Goal: Task Accomplishment & Management: Manage account settings

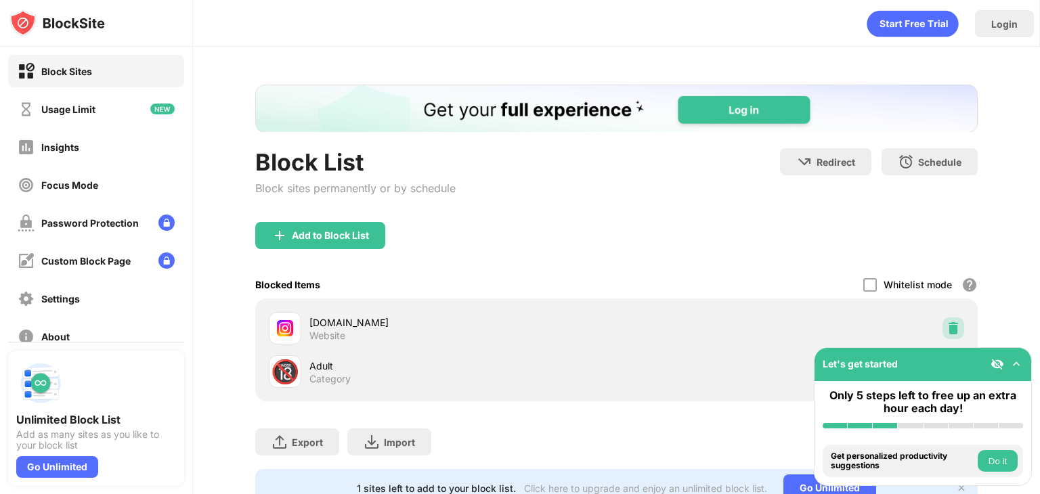
click at [946, 323] on img at bounding box center [953, 329] width 14 height 14
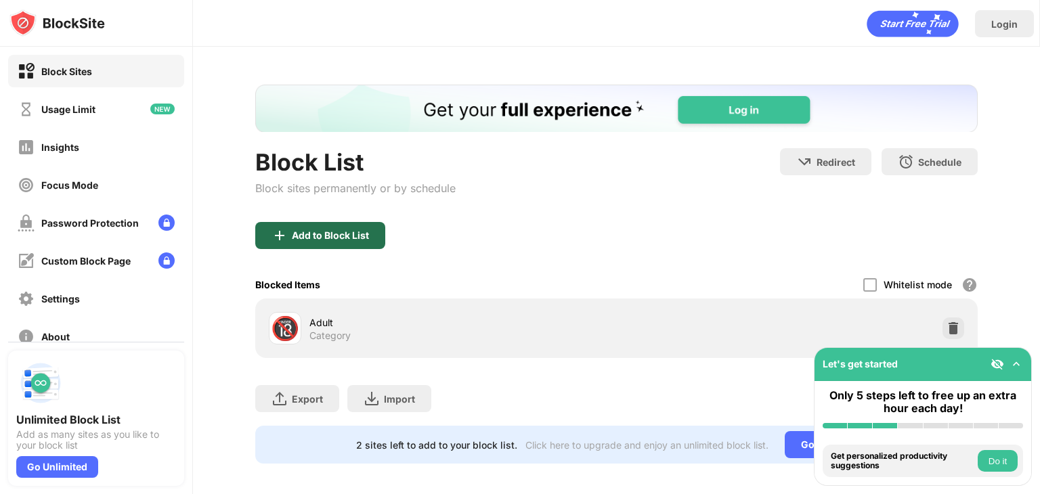
click at [351, 239] on div "Add to Block List" at bounding box center [330, 235] width 77 height 11
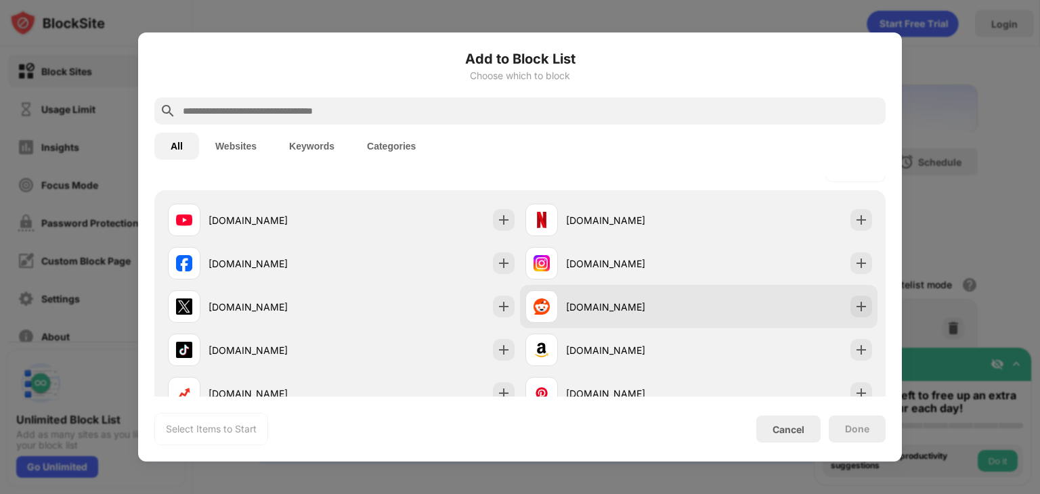
scroll to position [217, 0]
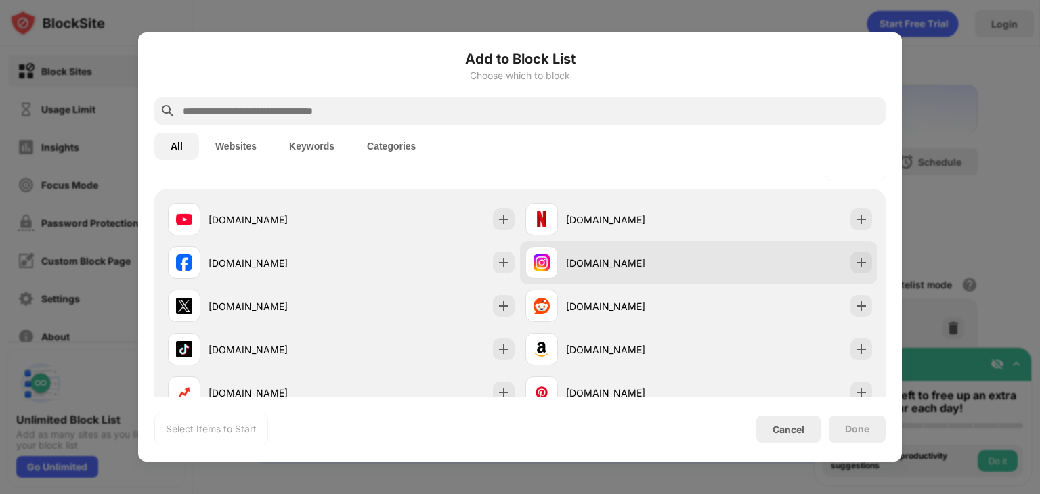
click at [858, 274] on div "[DOMAIN_NAME]" at bounding box center [698, 262] width 357 height 43
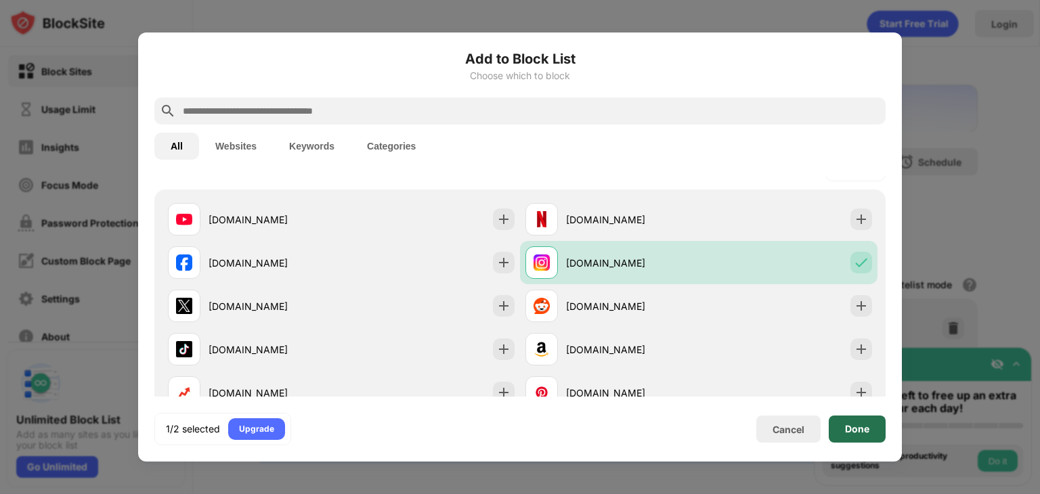
click at [851, 441] on div "Done" at bounding box center [857, 429] width 57 height 27
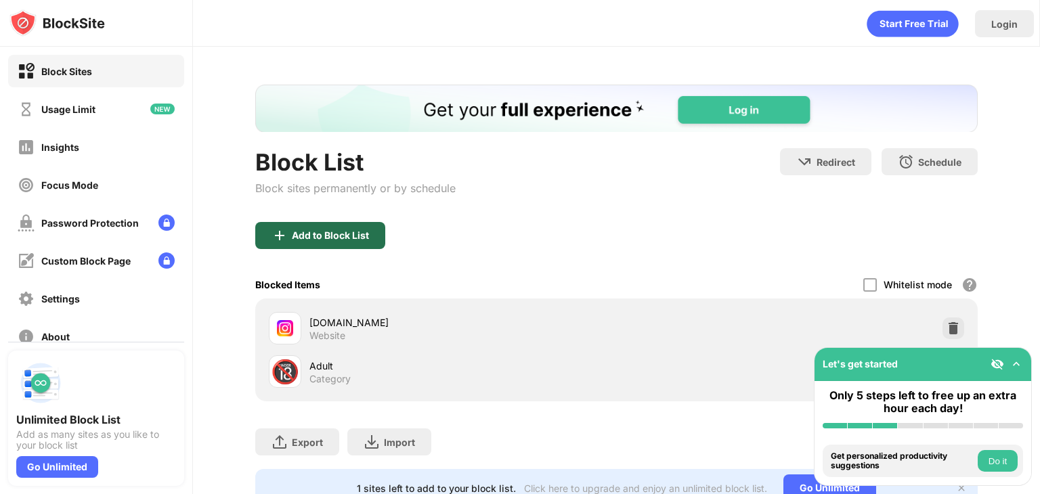
click at [366, 237] on div "Add to Block List" at bounding box center [330, 235] width 77 height 11
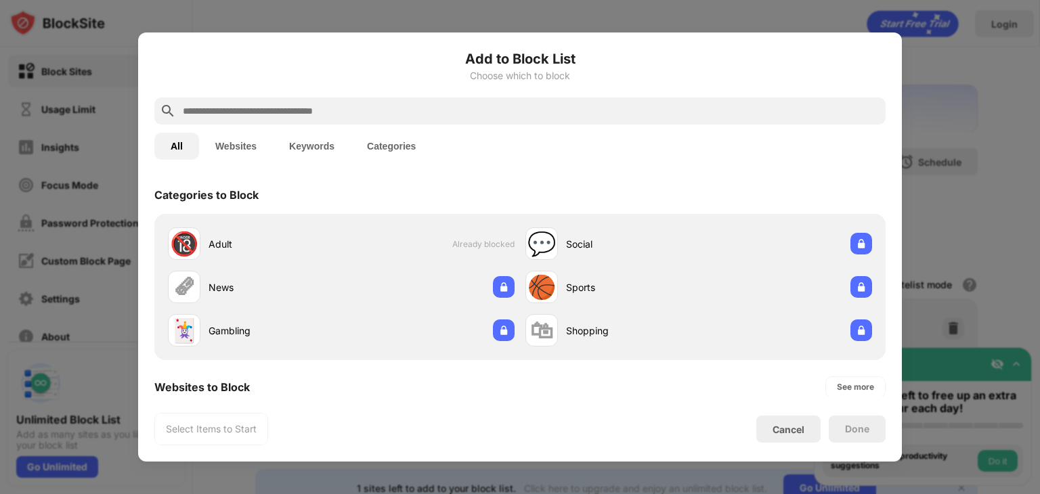
click at [313, 112] on input "text" at bounding box center [530, 111] width 699 height 16
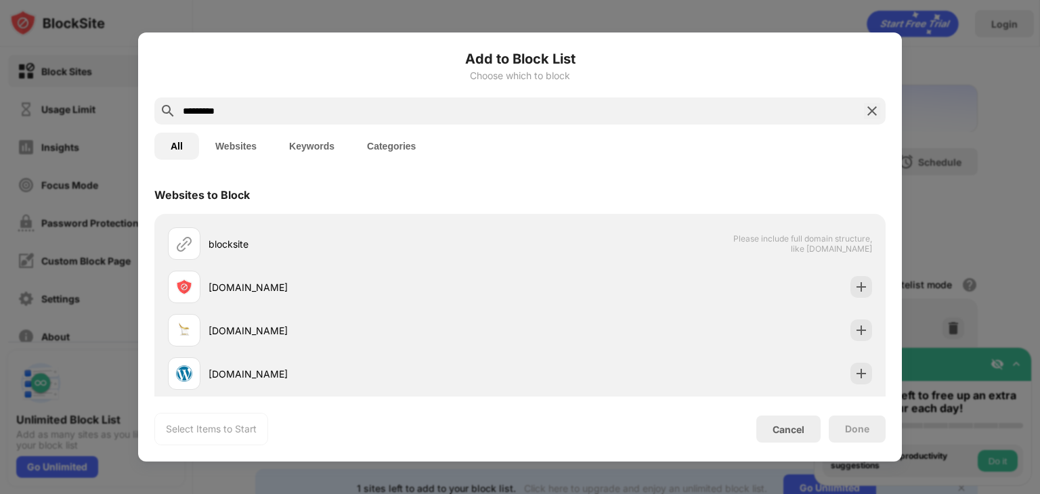
type input "*********"
click at [249, 16] on div at bounding box center [520, 247] width 1040 height 494
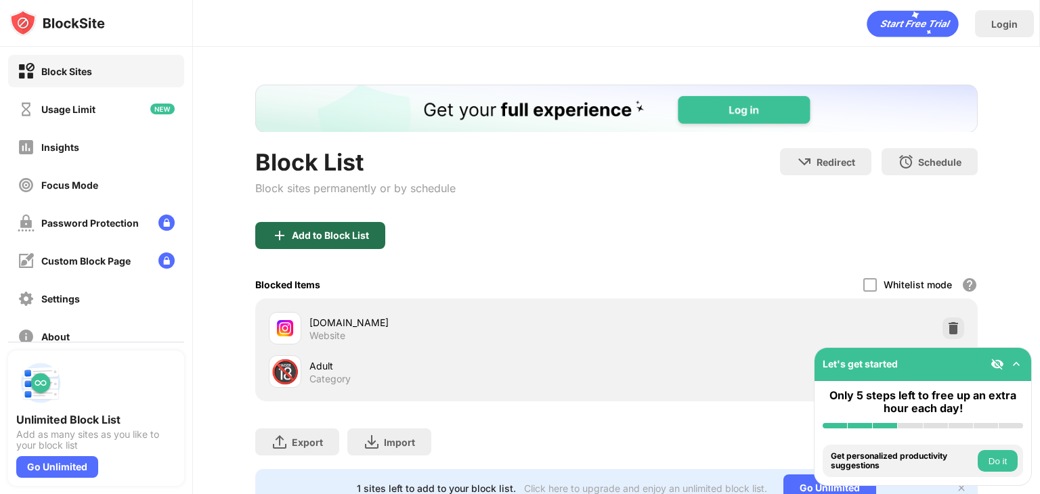
click at [328, 234] on div "Add to Block List" at bounding box center [330, 235] width 77 height 11
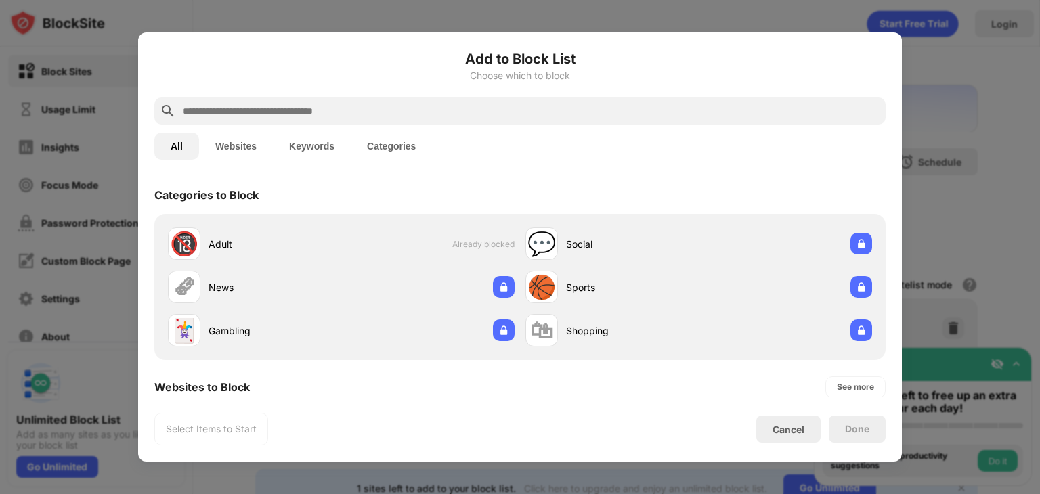
click at [460, 116] on input "text" at bounding box center [530, 111] width 699 height 16
paste input "**********"
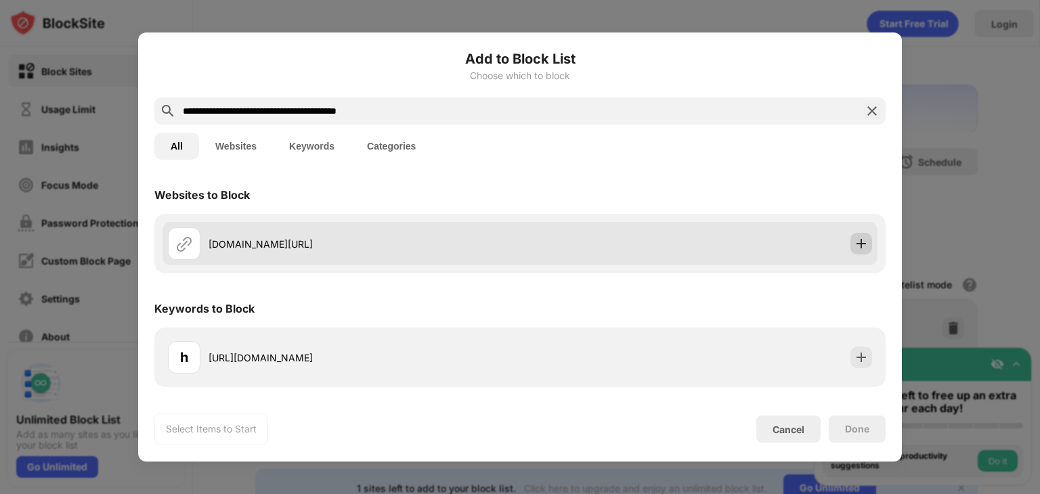
type input "**********"
click at [855, 248] on img at bounding box center [861, 244] width 14 height 14
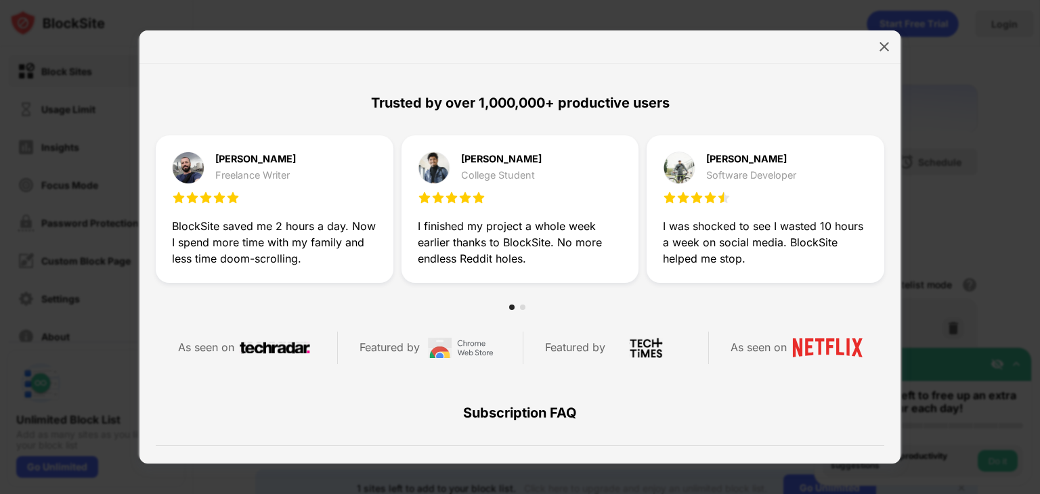
scroll to position [644, 0]
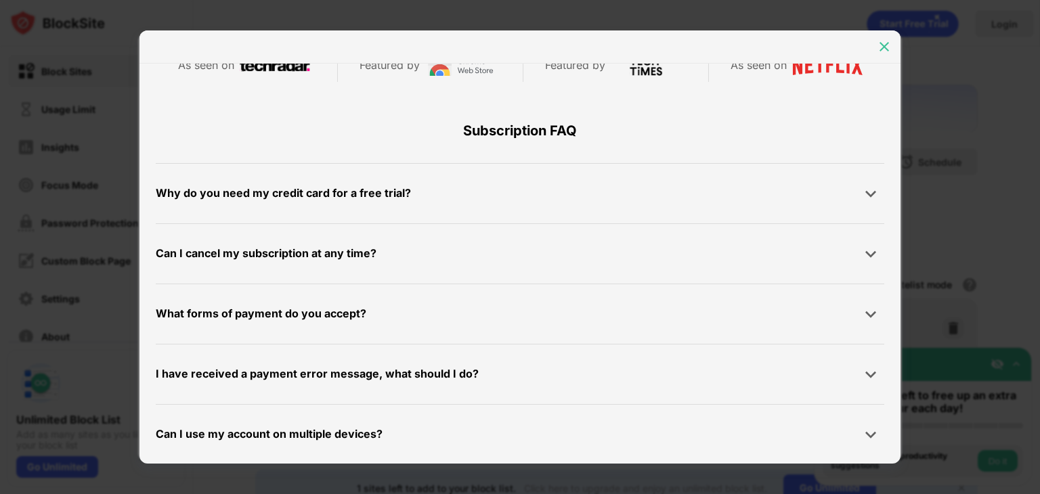
click at [882, 41] on img at bounding box center [884, 47] width 14 height 14
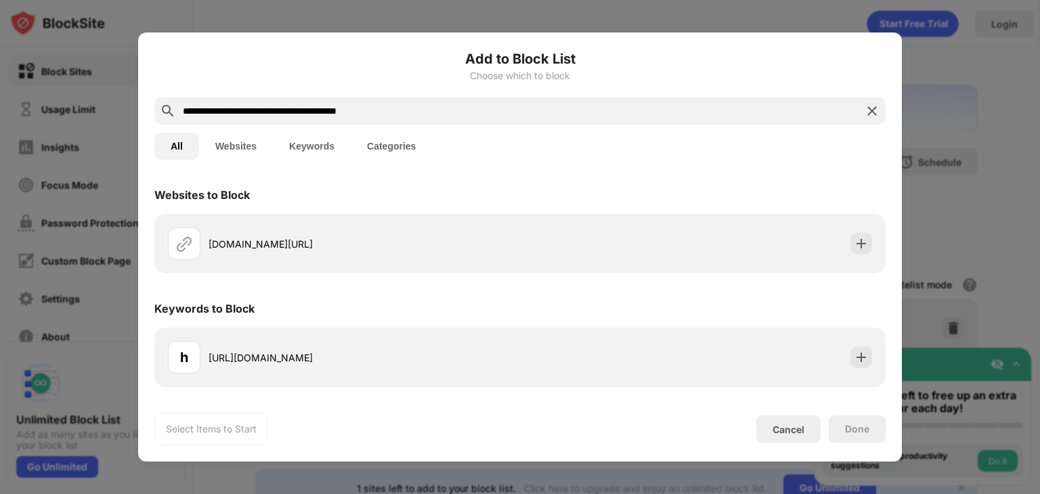
scroll to position [0, 0]
click at [785, 424] on div "Cancel" at bounding box center [788, 430] width 32 height 12
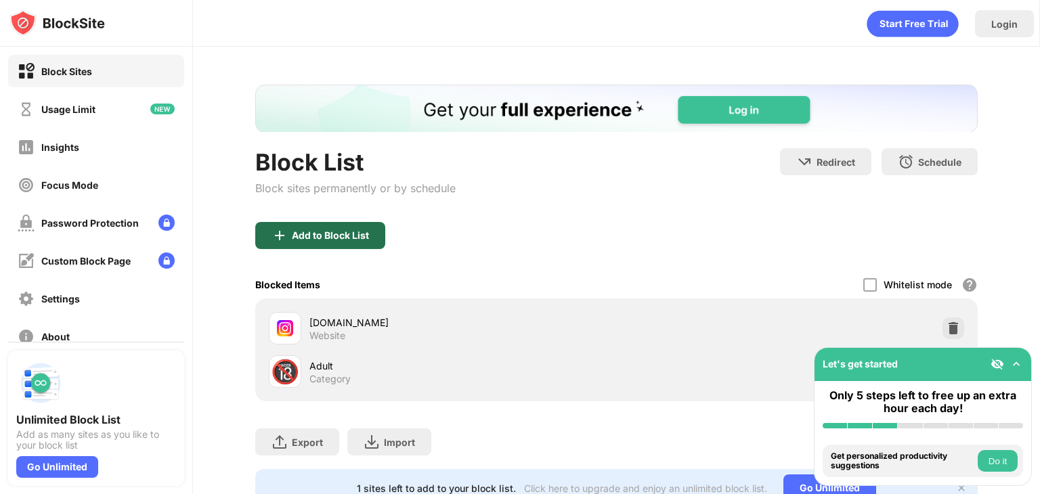
click at [385, 242] on div "Add to Block List" at bounding box center [320, 235] width 130 height 27
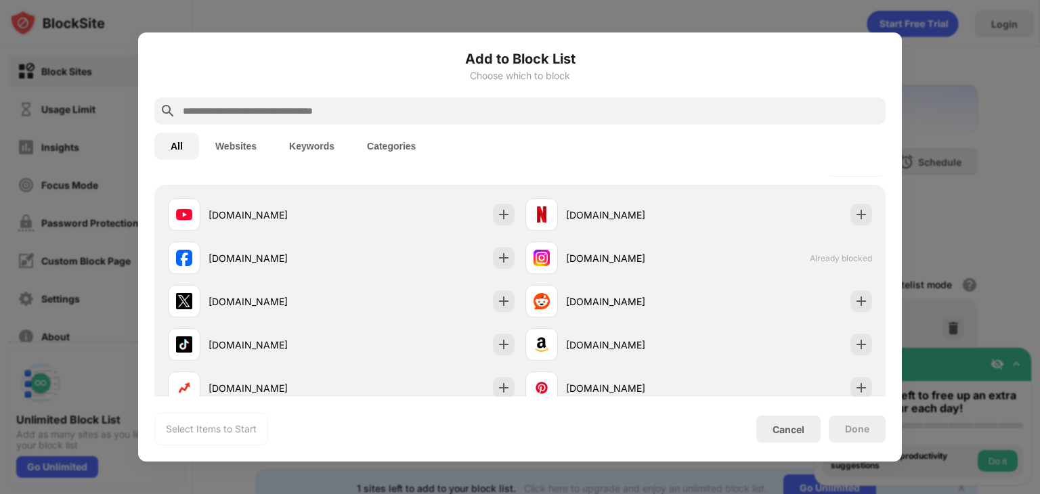
scroll to position [222, 0]
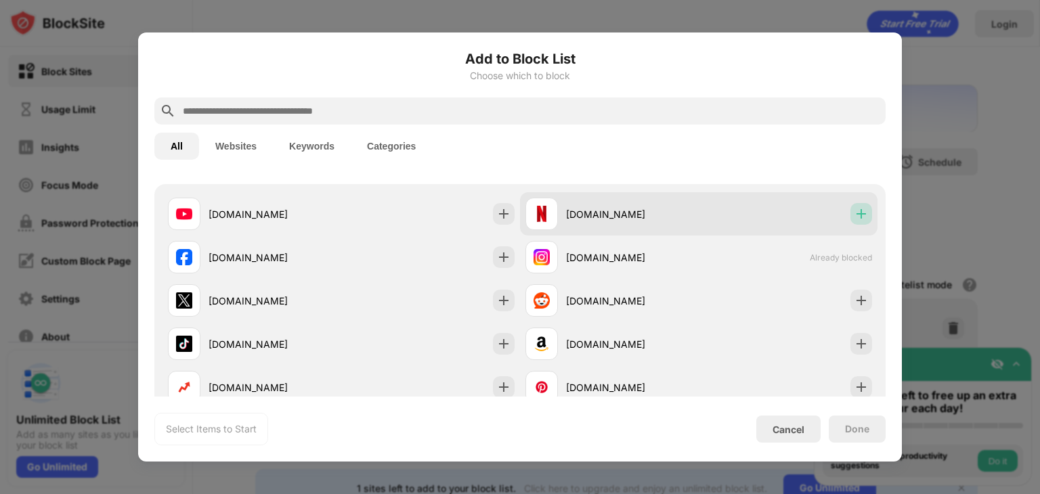
click at [855, 216] on img at bounding box center [861, 214] width 14 height 14
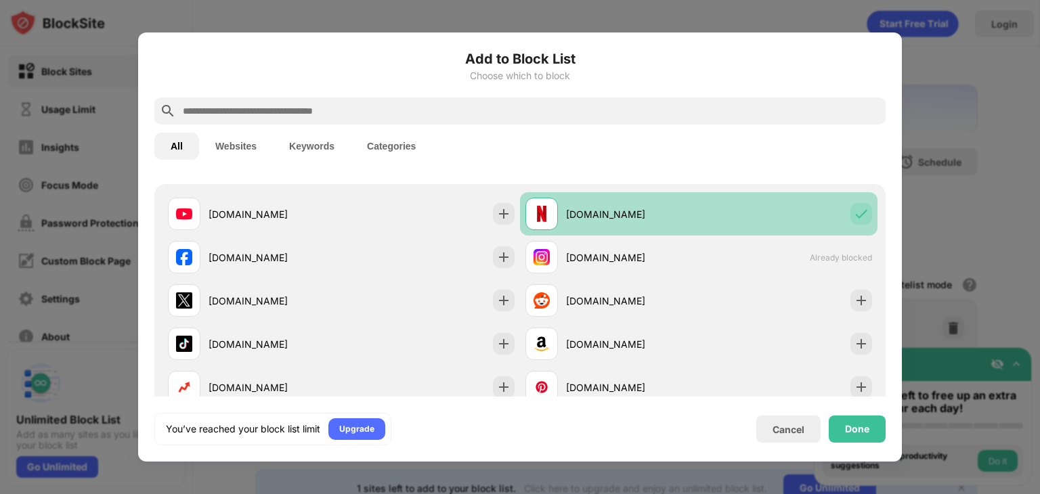
click at [855, 216] on img at bounding box center [861, 214] width 14 height 14
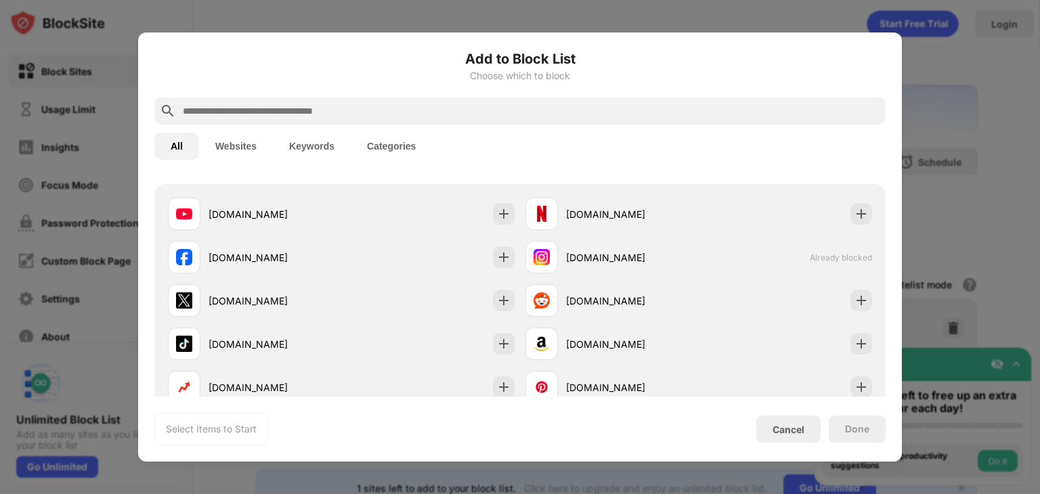
click at [575, 112] on input "text" at bounding box center [530, 111] width 699 height 16
paste input "**********"
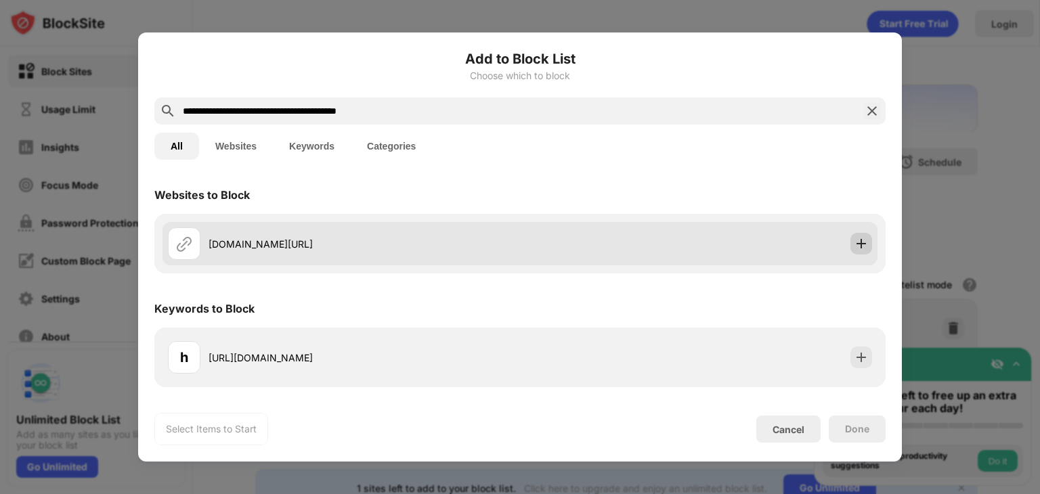
type input "**********"
click at [859, 246] on img at bounding box center [861, 244] width 14 height 14
